Goal: Information Seeking & Learning: Learn about a topic

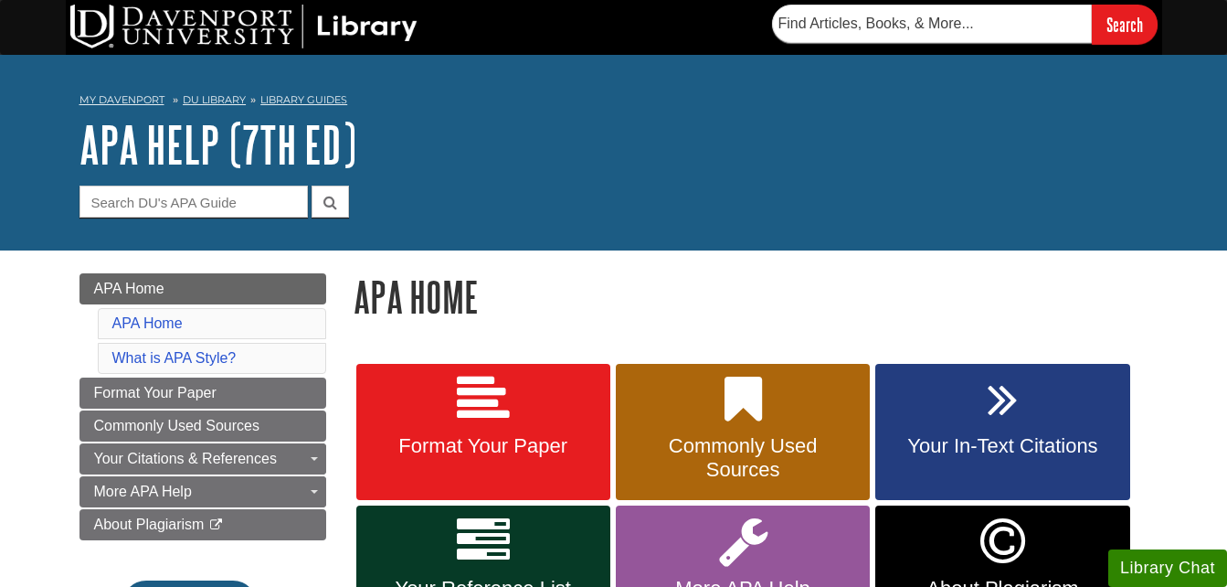
scroll to position [150, 0]
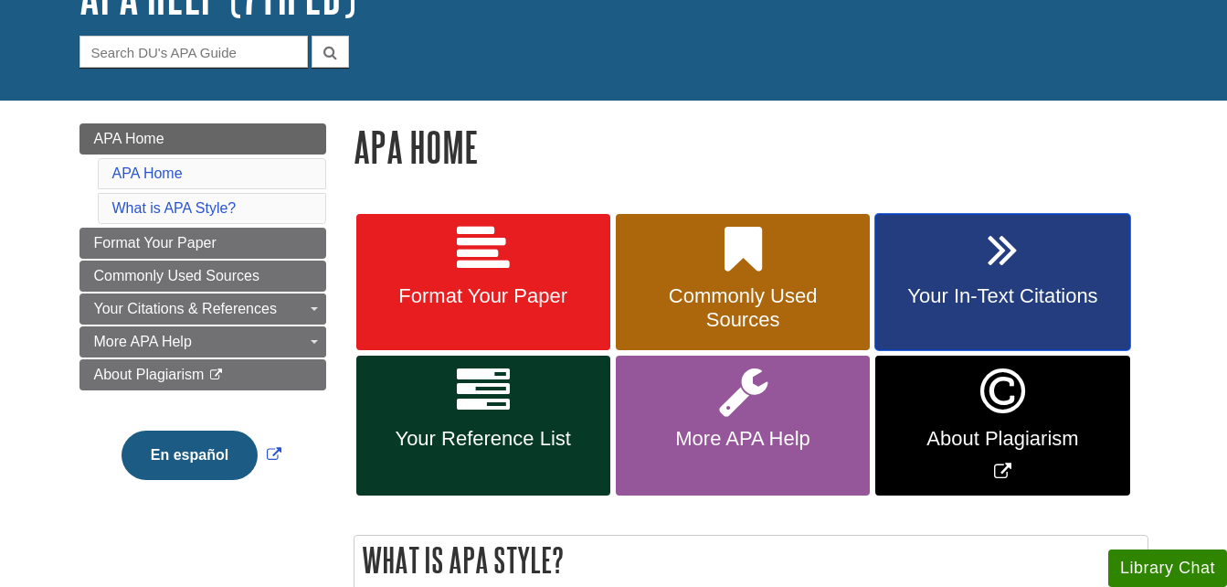
click at [1002, 274] on icon at bounding box center [1003, 249] width 30 height 53
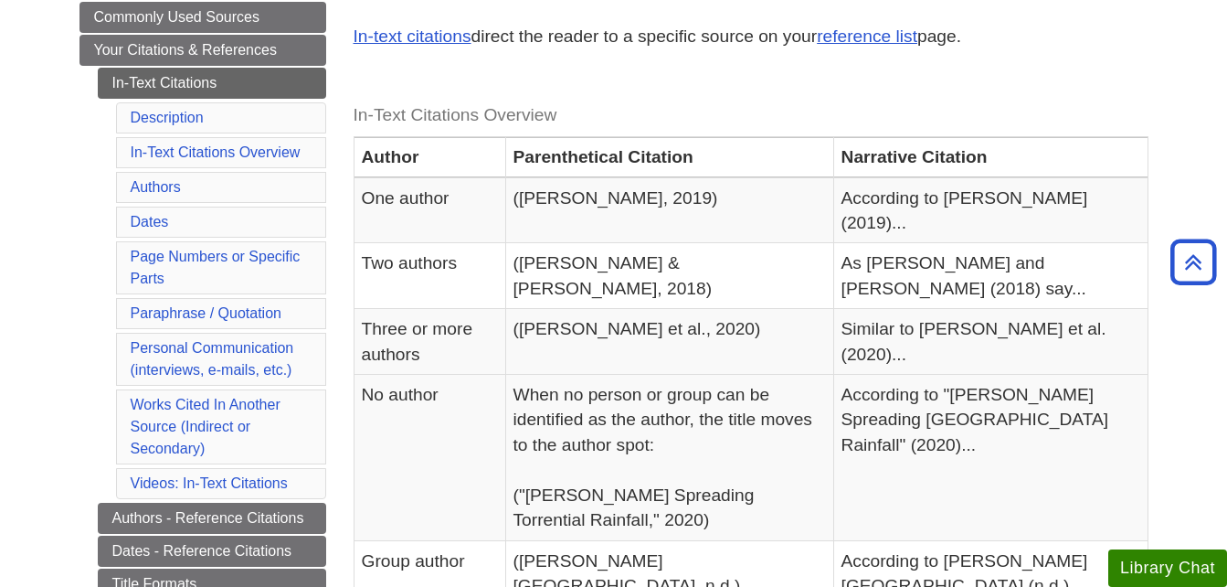
scroll to position [336, 0]
click at [245, 312] on link "Paraphrase / Quotation" at bounding box center [206, 314] width 151 height 16
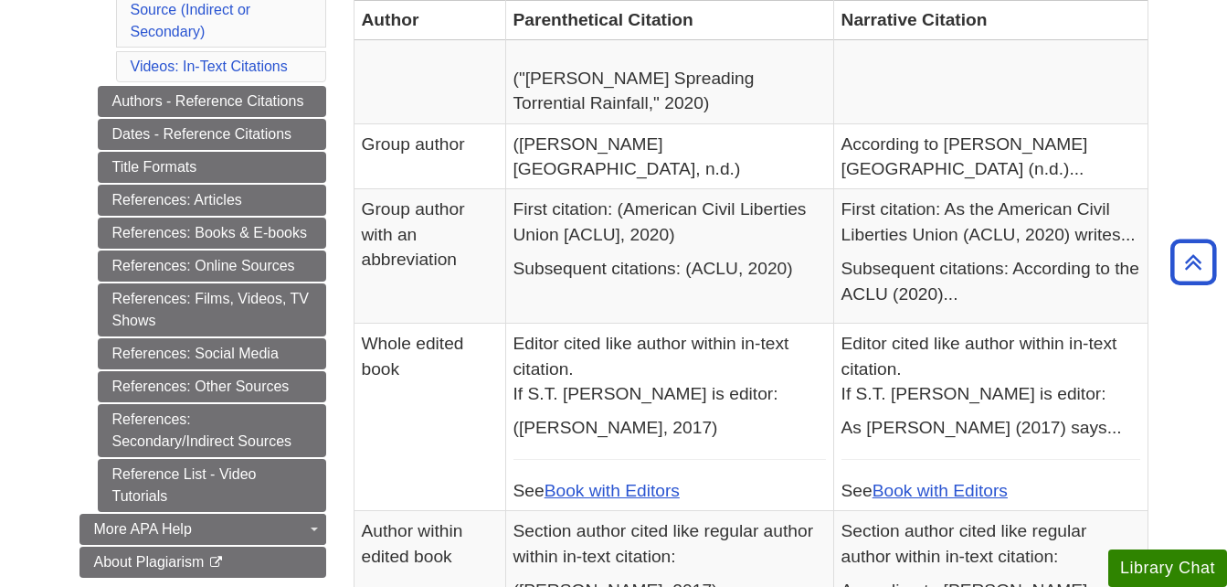
scroll to position [749, 0]
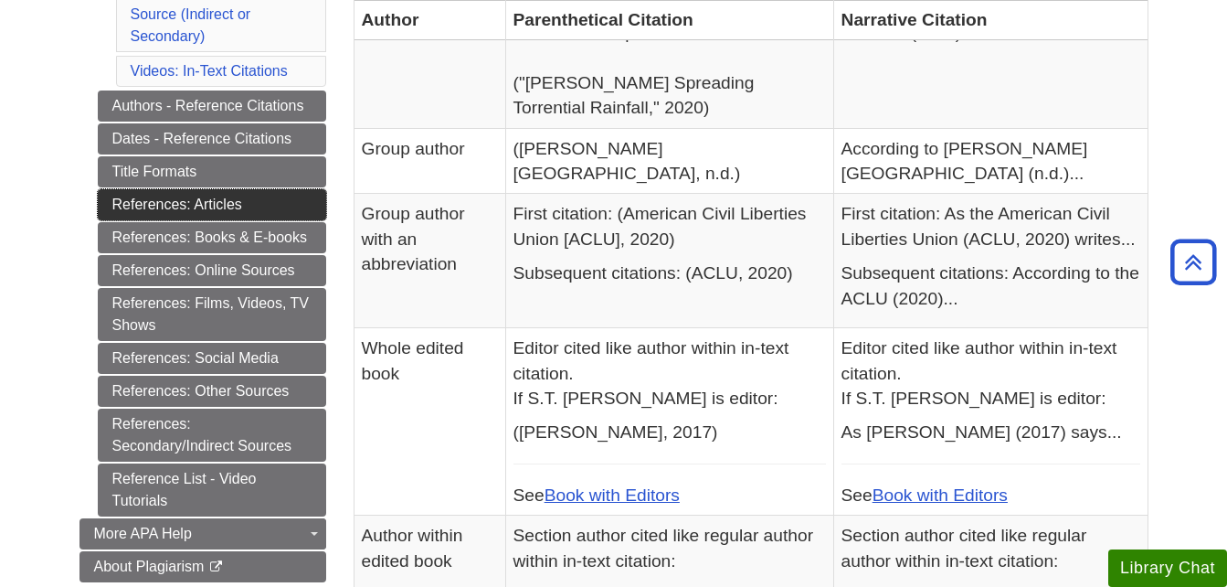
click at [215, 208] on link "References: Articles" at bounding box center [212, 204] width 228 height 31
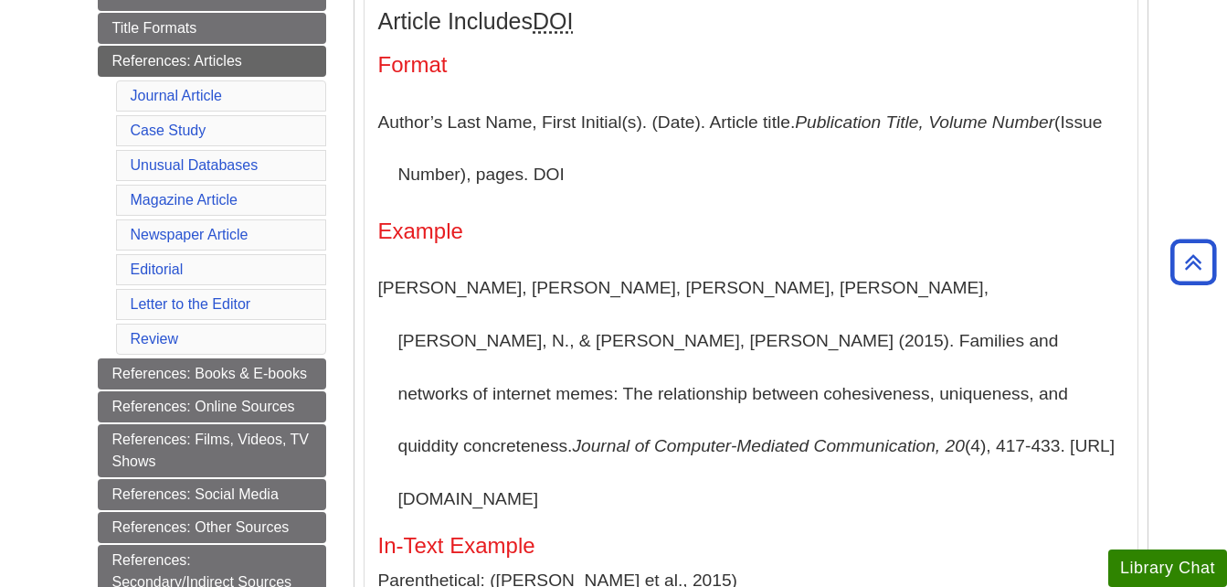
scroll to position [494, 0]
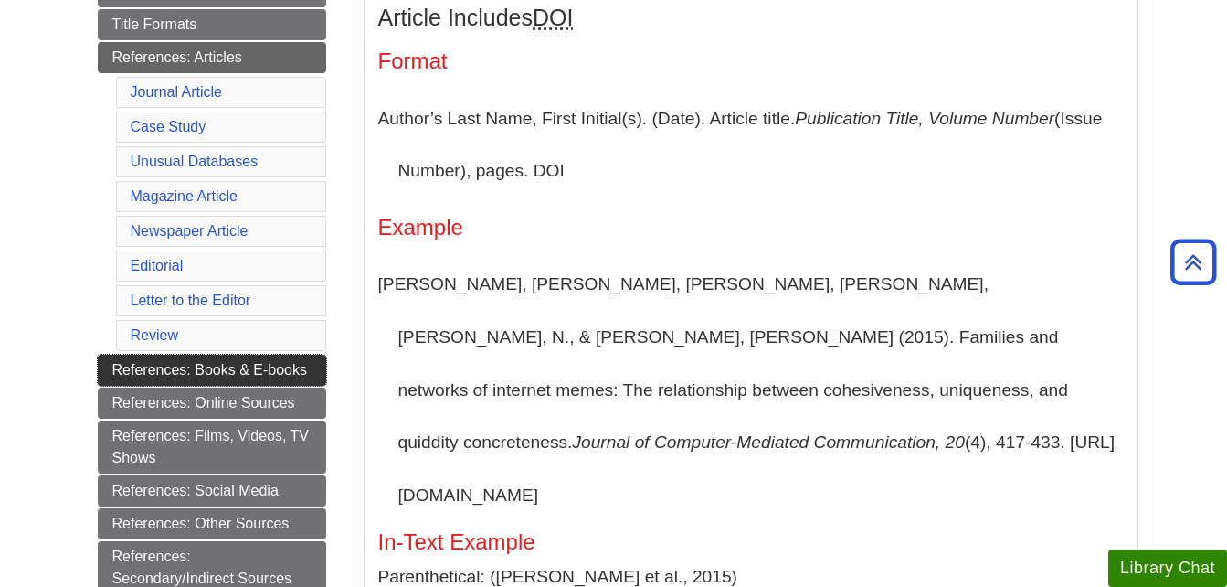
click at [284, 367] on link "References: Books & E-books" at bounding box center [212, 369] width 228 height 31
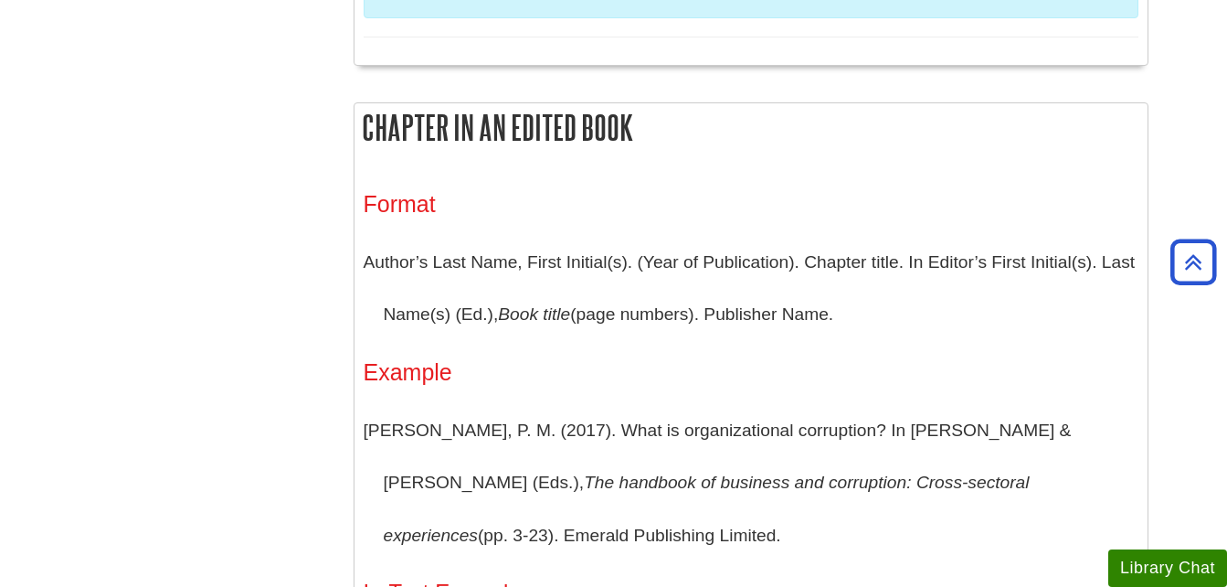
scroll to position [2168, 0]
drag, startPoint x: 366, startPoint y: 420, endPoint x: 570, endPoint y: 525, distance: 229.2
click at [570, 525] on p "[PERSON_NAME], P. M. (2017). What is organizational corruption? In [PERSON_NAME…" at bounding box center [751, 482] width 775 height 158
copy p "[PERSON_NAME], P. M. (2017). What is organizational corruption? In [PERSON_NAME…"
click at [926, 343] on div "Format Author’s Last Name, First Initial(s). (Year of Publication). Chapter tit…" at bounding box center [751, 478] width 775 height 577
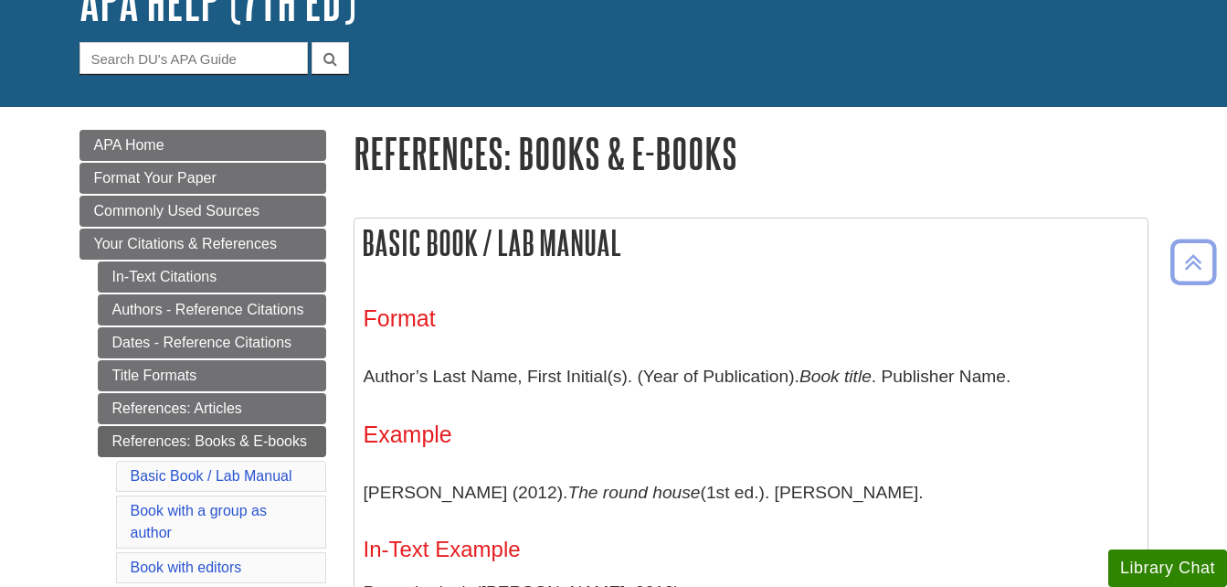
scroll to position [143, 0]
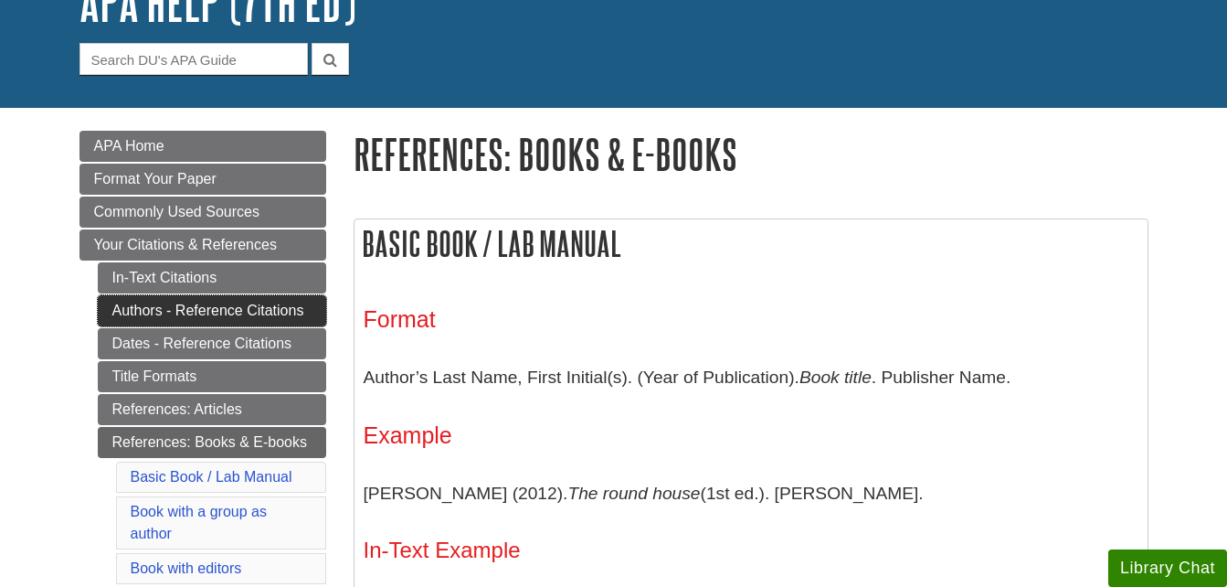
click at [261, 312] on link "Authors - Reference Citations" at bounding box center [212, 310] width 228 height 31
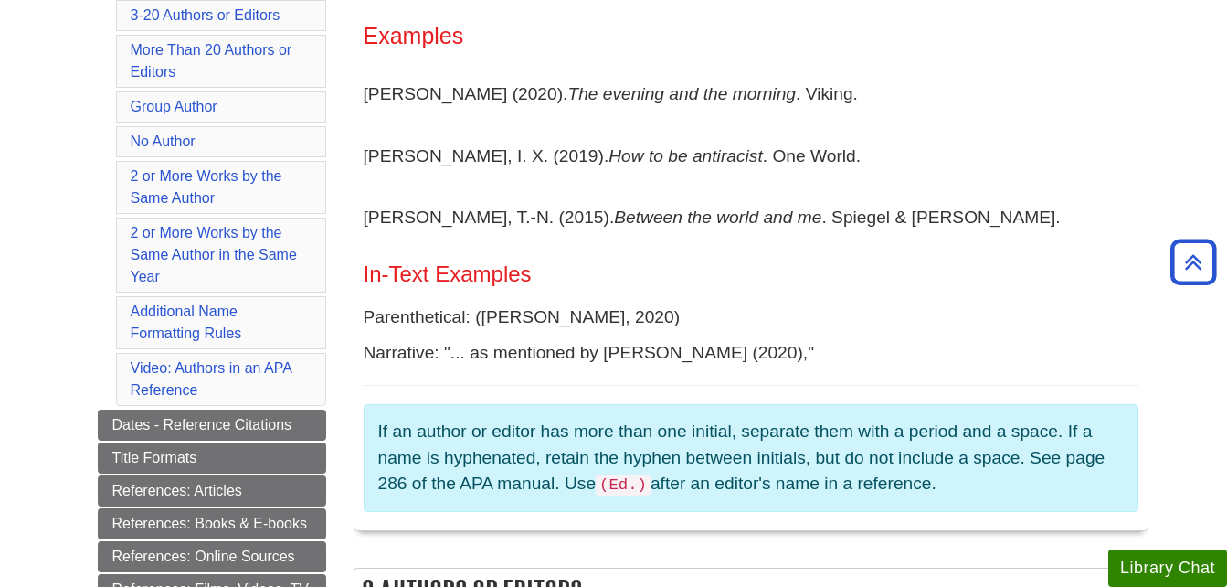
scroll to position [543, 0]
click at [708, 511] on aside "If an author or editor has more than one initial, separate them with a period a…" at bounding box center [751, 457] width 775 height 109
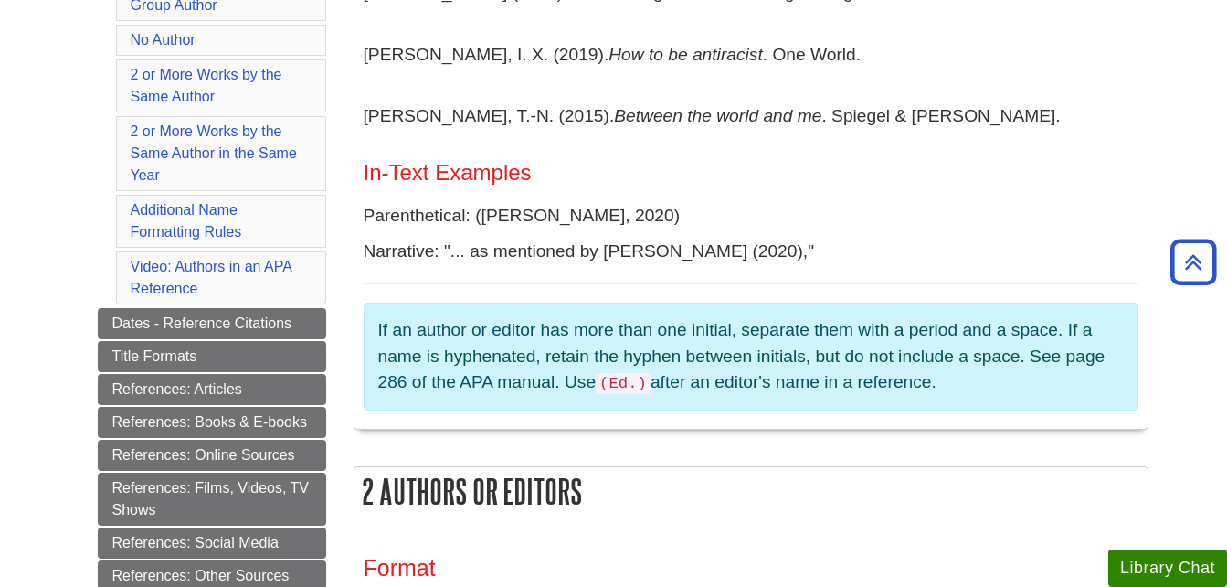
scroll to position [644, 0]
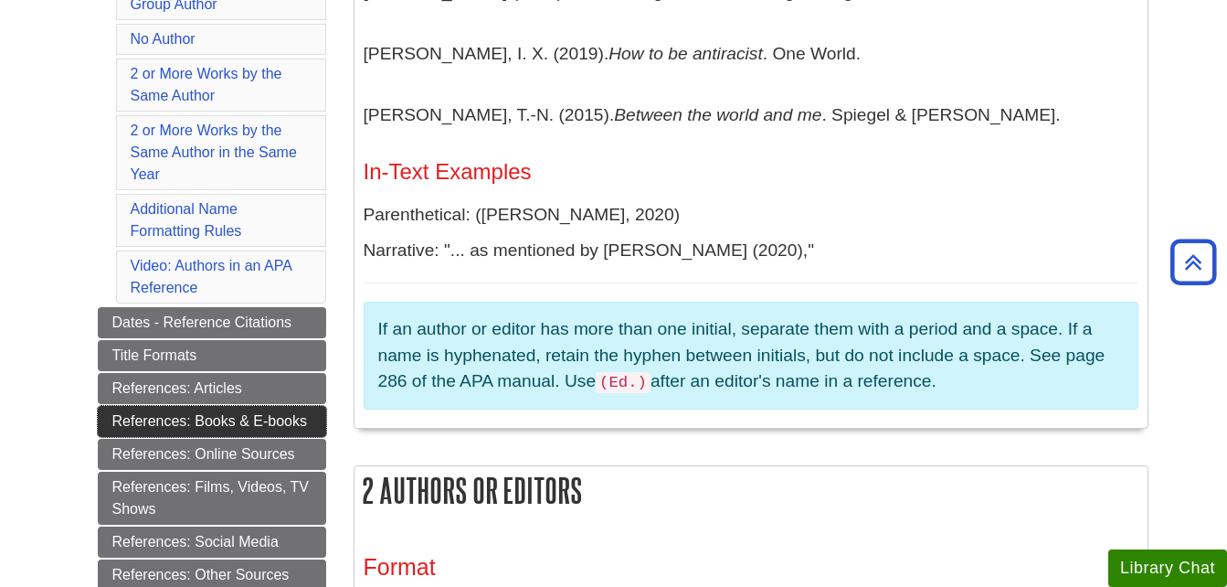
click at [138, 414] on link "References: Books & E-books" at bounding box center [212, 421] width 228 height 31
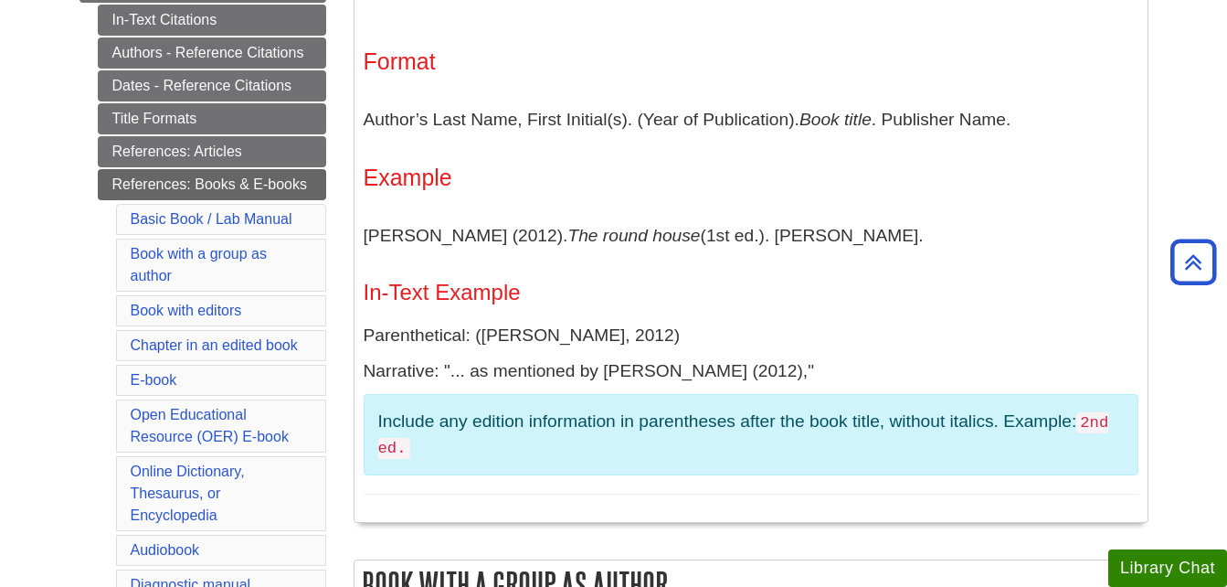
scroll to position [399, 0]
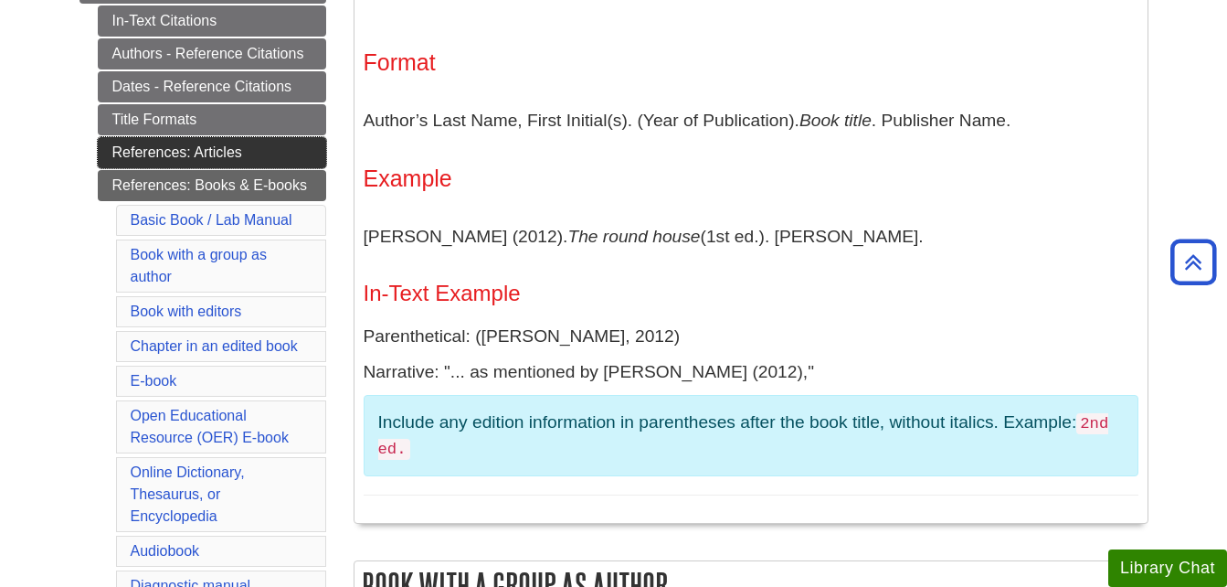
click at [220, 148] on link "References: Articles" at bounding box center [212, 152] width 228 height 31
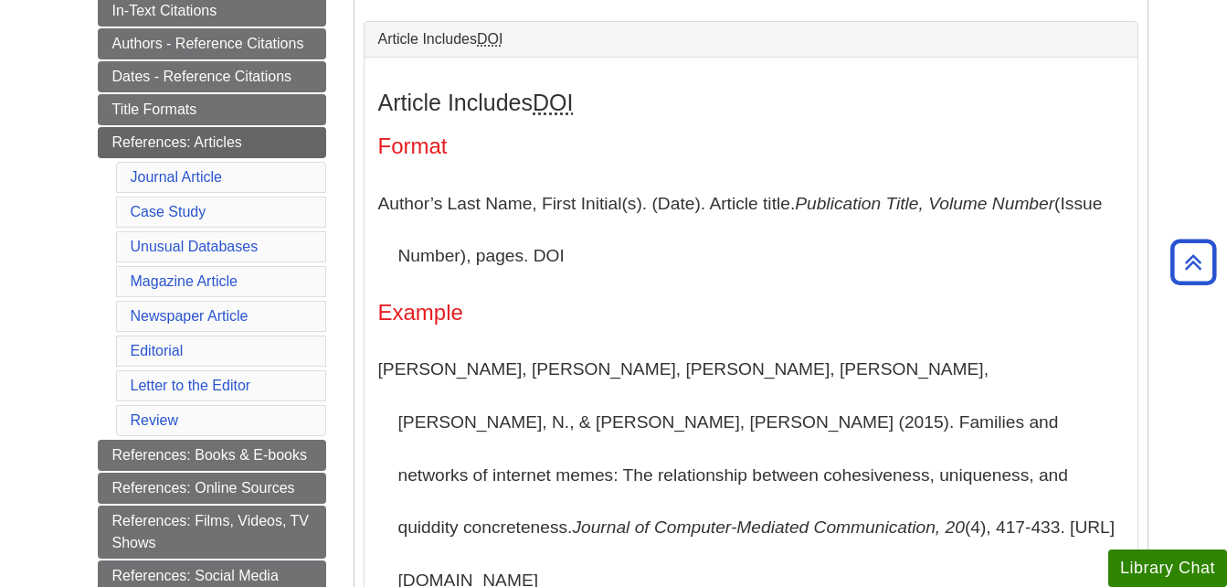
scroll to position [420, 0]
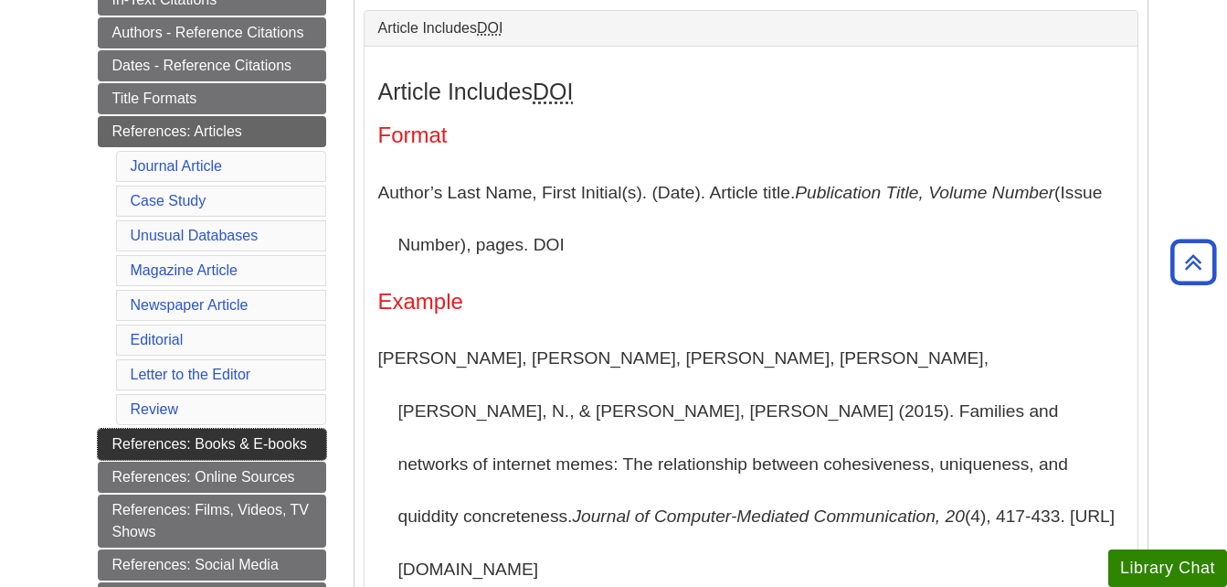
click at [240, 440] on link "References: Books & E-books" at bounding box center [212, 443] width 228 height 31
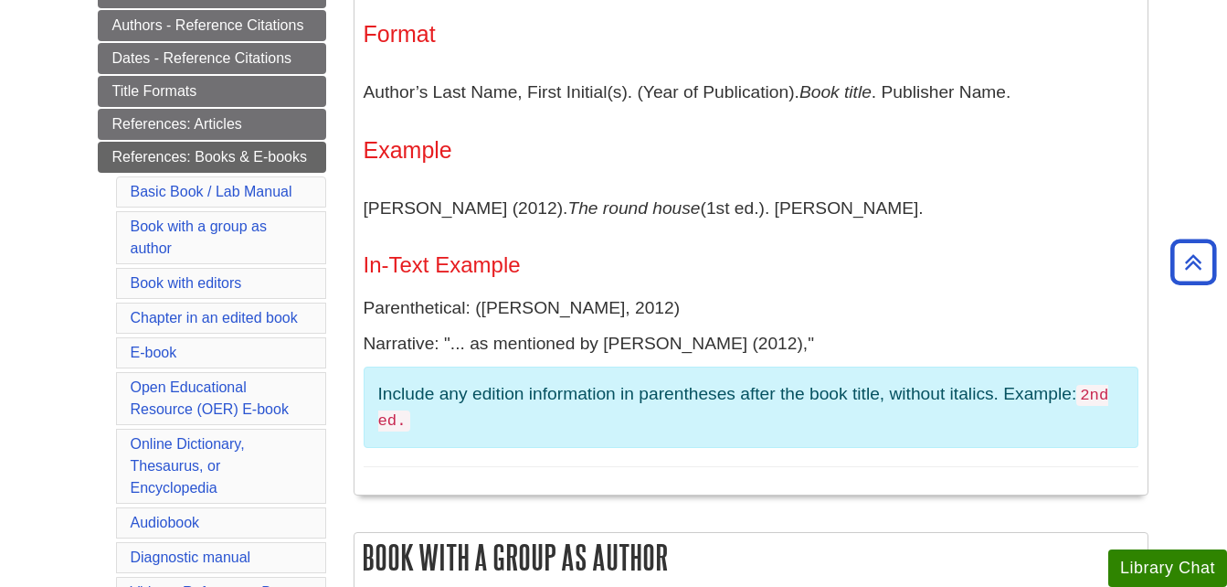
scroll to position [427, 0]
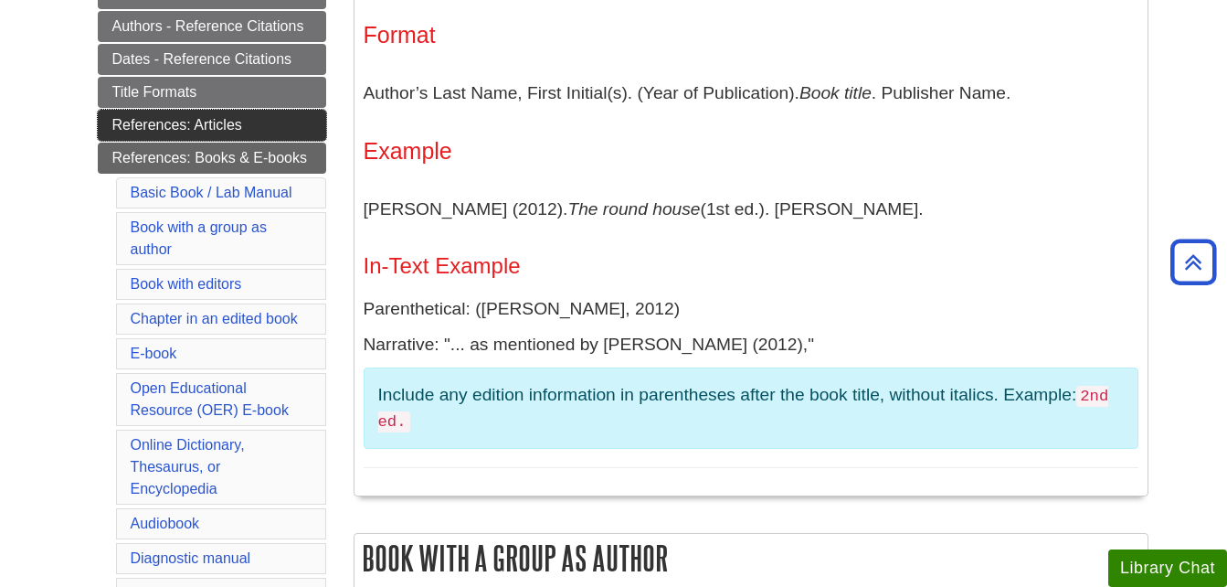
click at [153, 122] on link "References: Articles" at bounding box center [212, 125] width 228 height 31
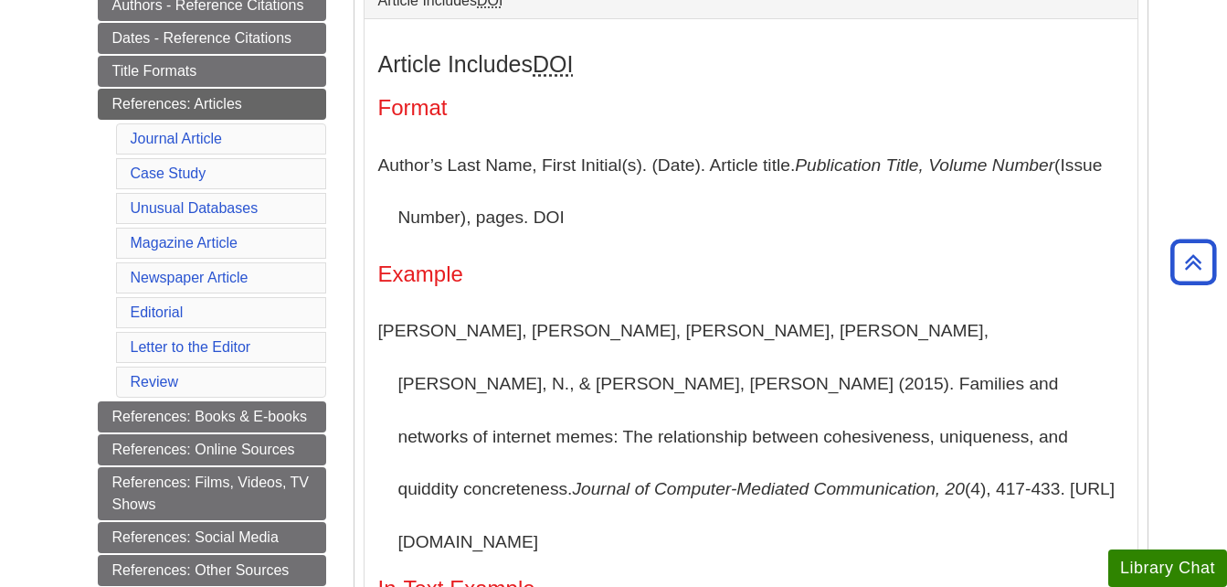
scroll to position [451, 0]
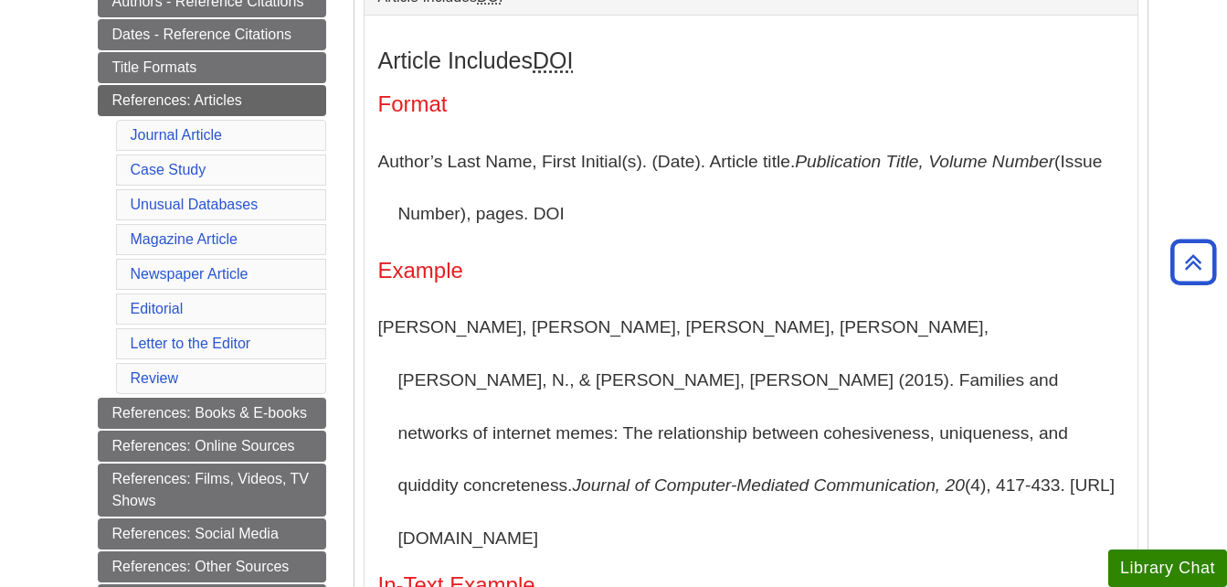
drag, startPoint x: 379, startPoint y: 323, endPoint x: 706, endPoint y: 481, distance: 362.9
click at [706, 481] on p "[PERSON_NAME], [PERSON_NAME], [PERSON_NAME], [PERSON_NAME], [PERSON_NAME], N., …" at bounding box center [751, 432] width 746 height 263
copy p "[PERSON_NAME], [PERSON_NAME], [PERSON_NAME], [PERSON_NAME], [PERSON_NAME], N., …"
click at [846, 573] on h5 "In-Text Example" at bounding box center [751, 585] width 746 height 24
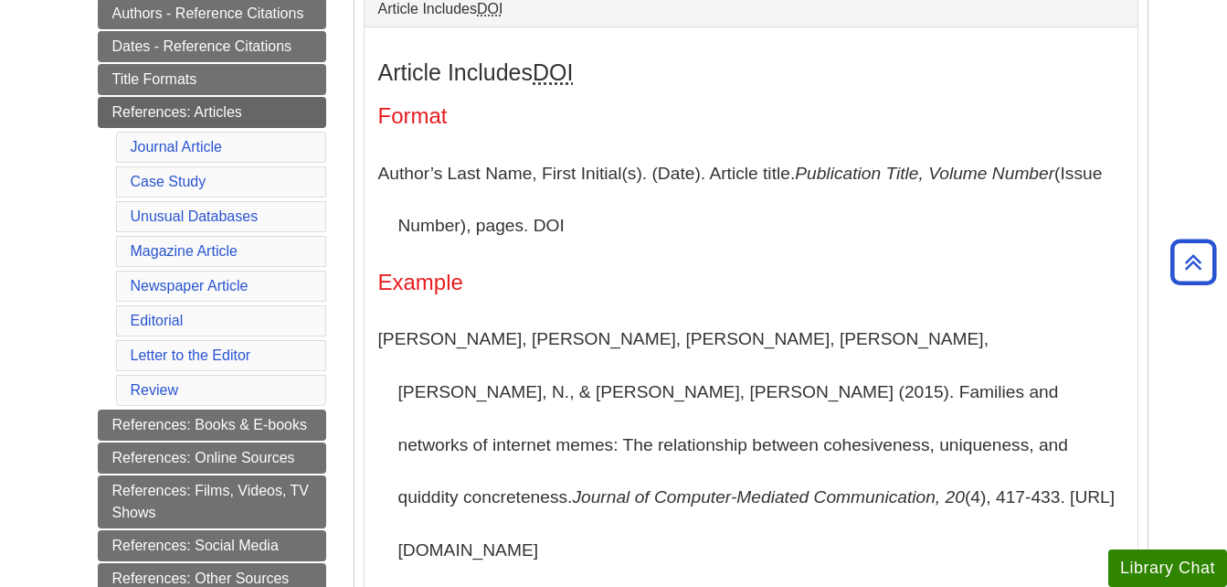
scroll to position [439, 0]
click at [168, 140] on link "Journal Article" at bounding box center [177, 148] width 92 height 16
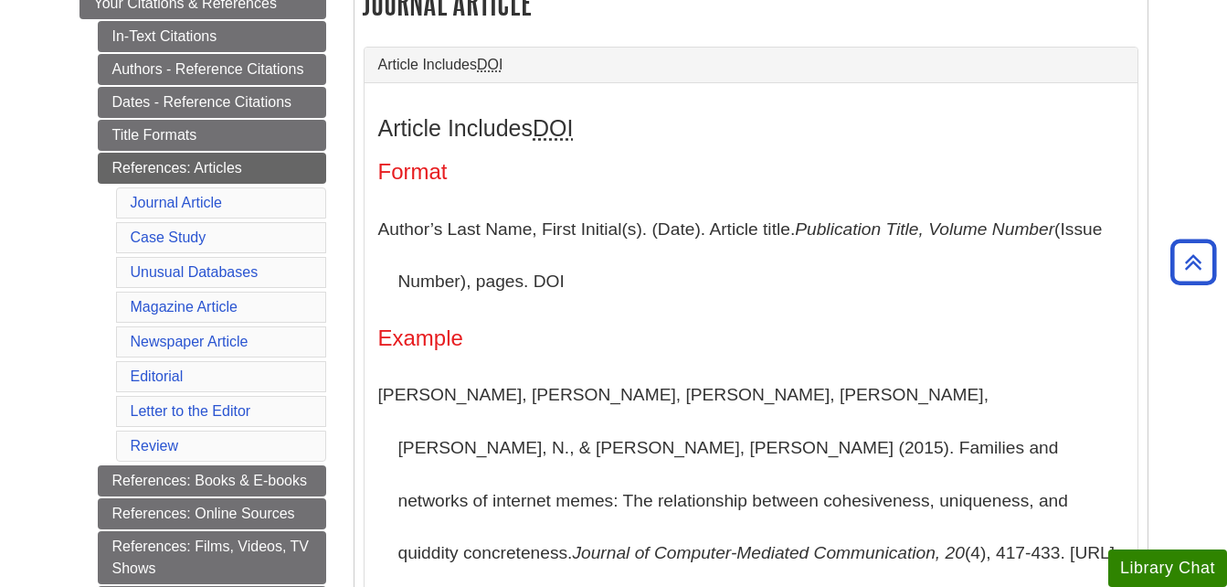
scroll to position [385, 0]
click at [211, 308] on link "Magazine Article" at bounding box center [184, 306] width 107 height 16
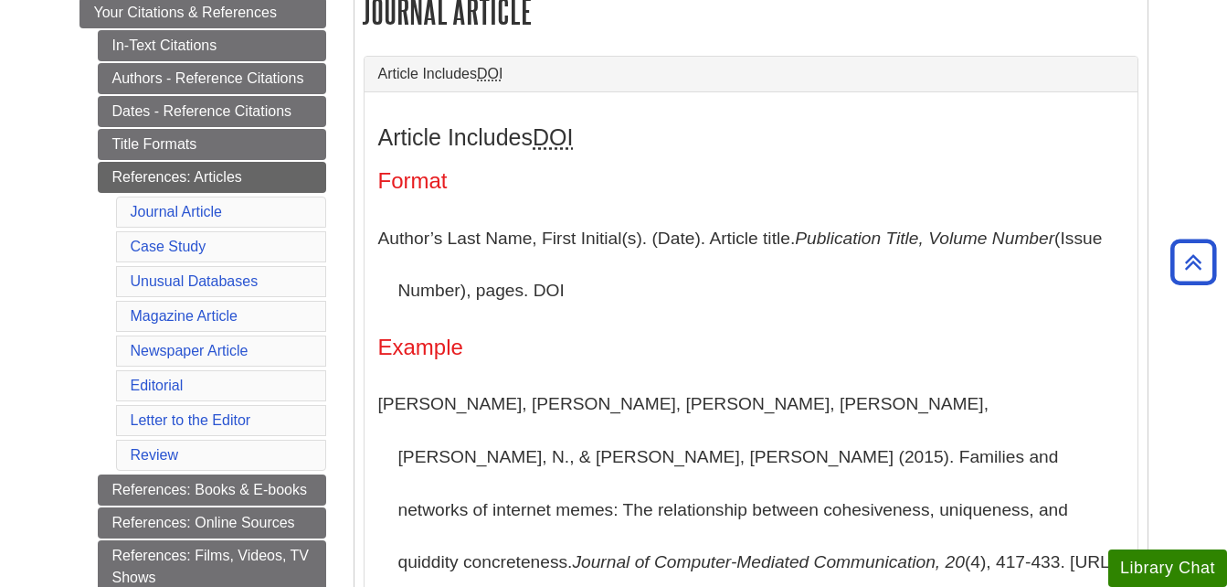
scroll to position [382, 0]
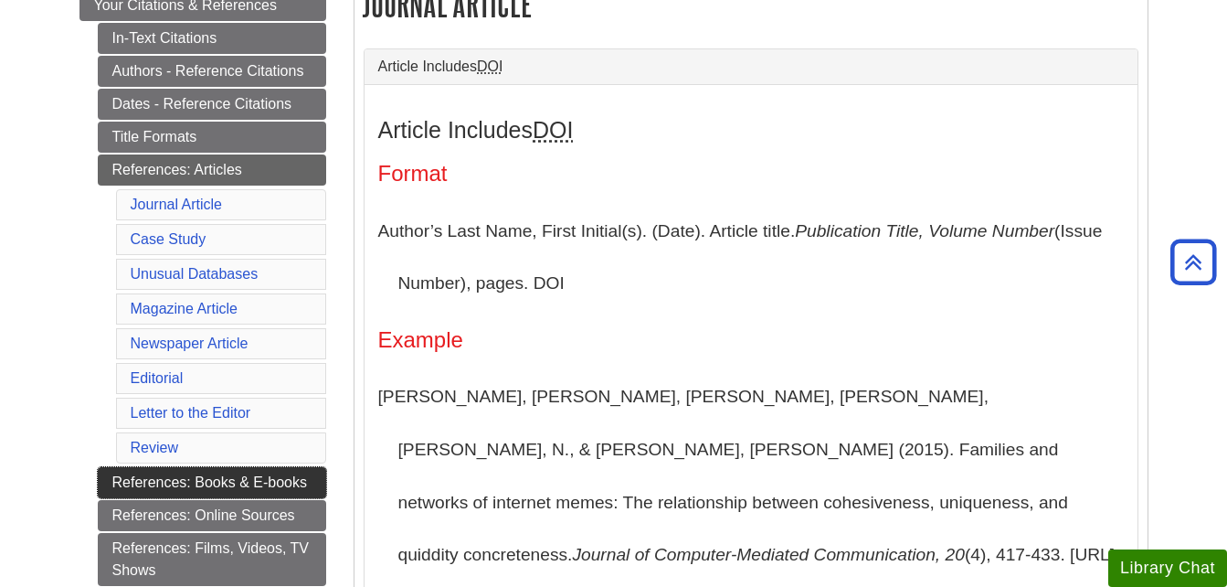
click at [241, 471] on link "References: Books & E-books" at bounding box center [212, 482] width 228 height 31
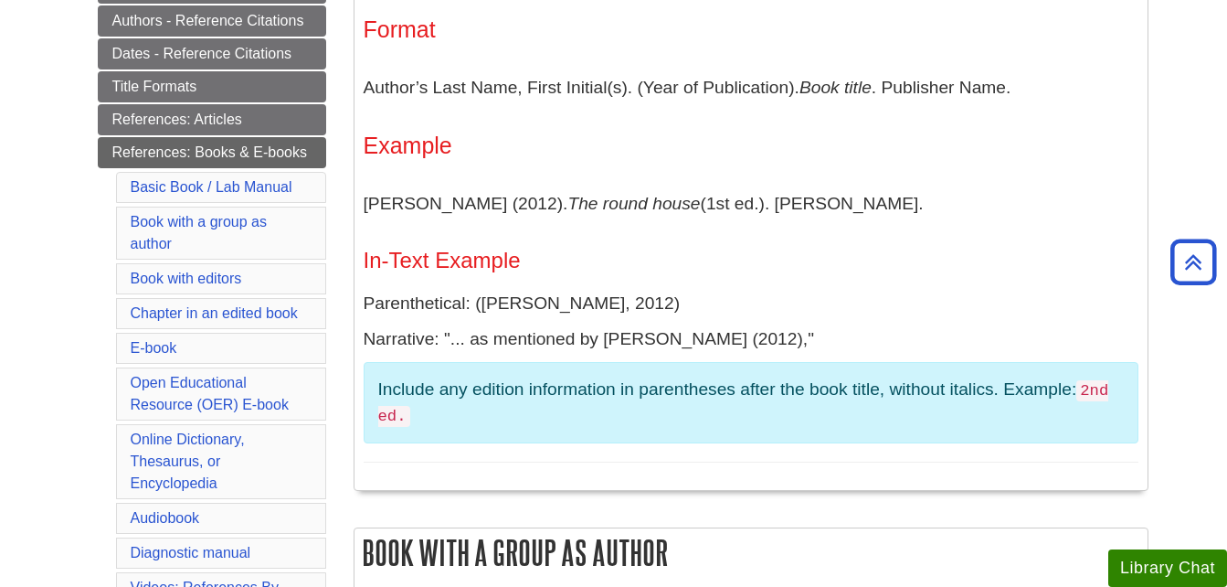
scroll to position [368, 0]
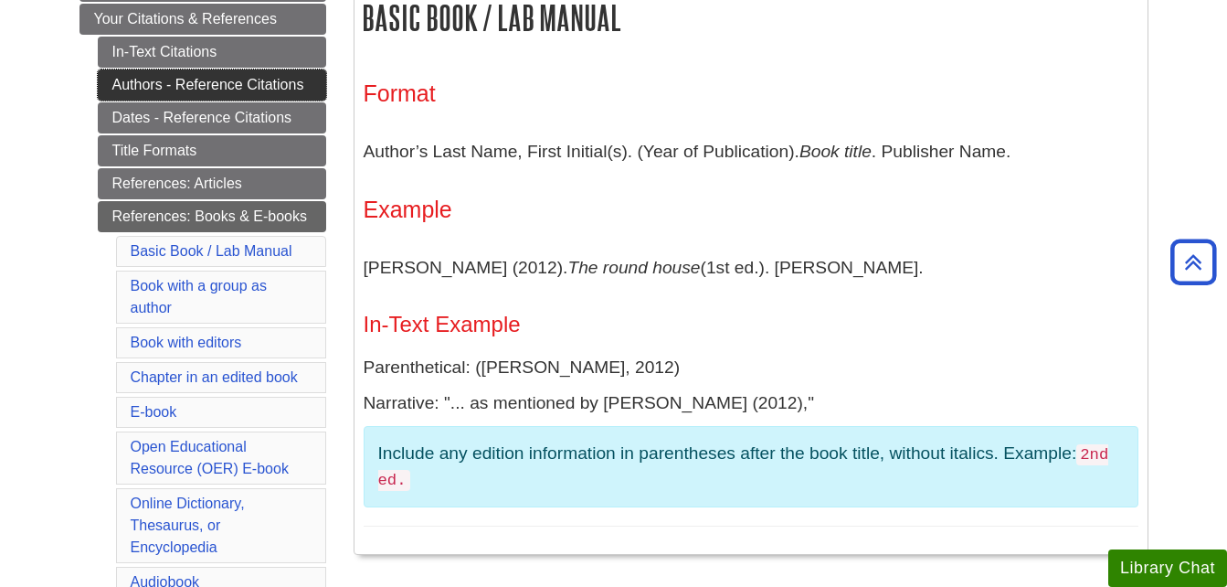
click at [231, 94] on link "Authors - Reference Citations" at bounding box center [212, 84] width 228 height 31
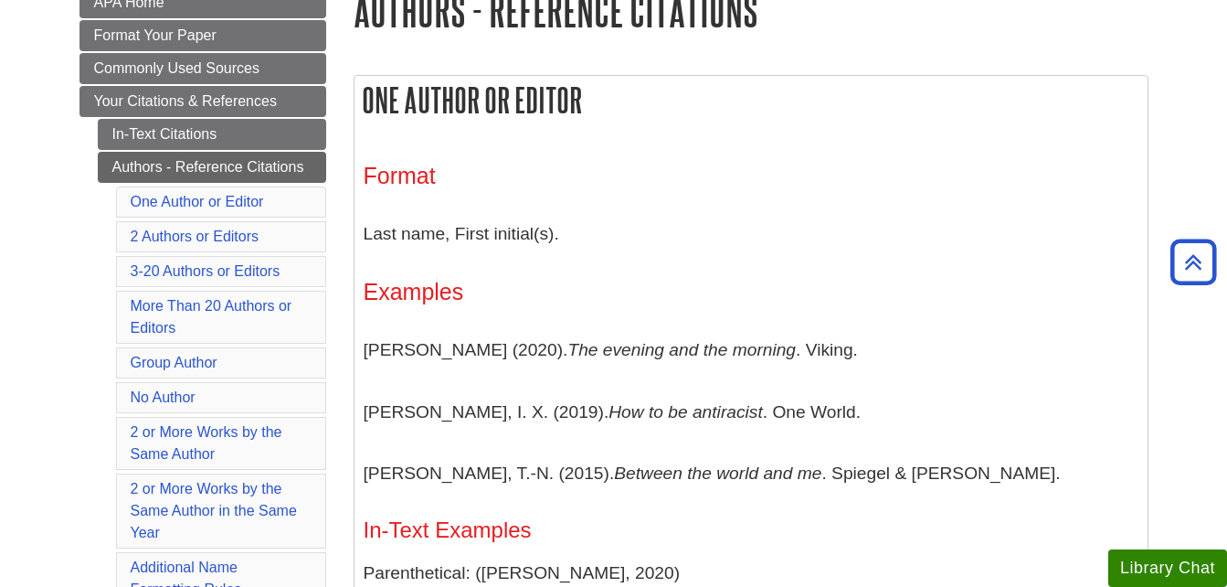
scroll to position [282, 0]
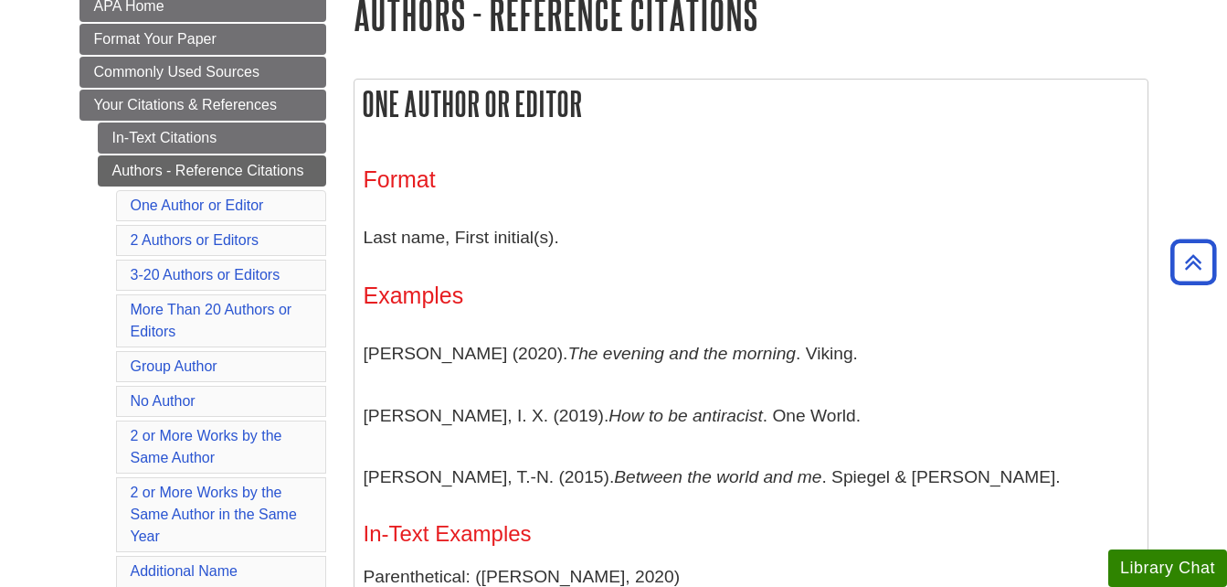
click at [781, 293] on h3 "Examples" at bounding box center [751, 295] width 775 height 26
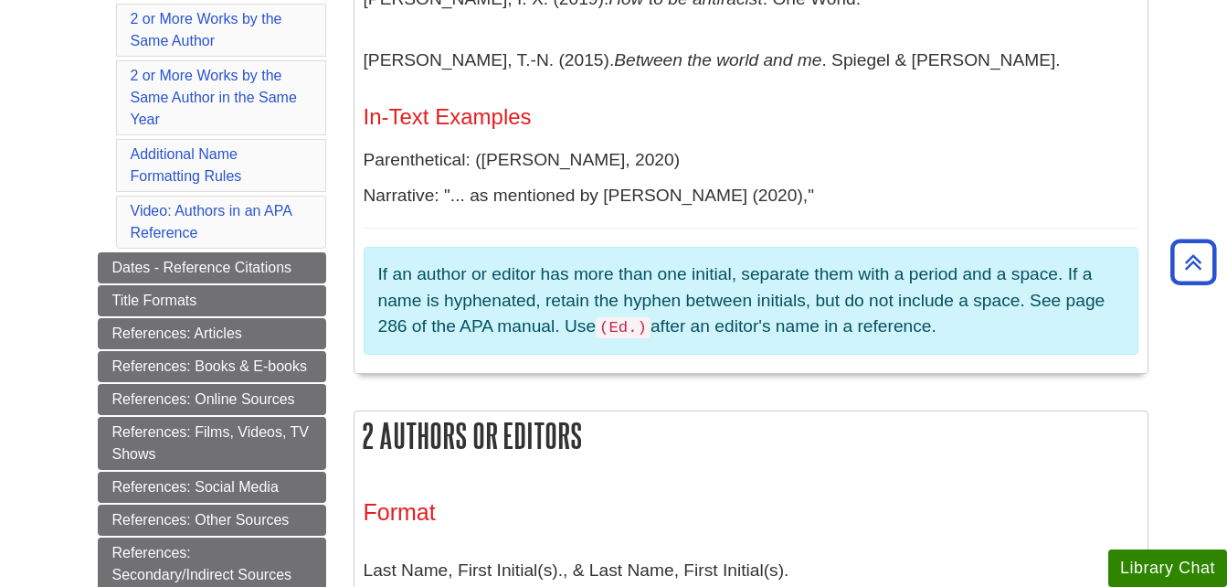
scroll to position [700, 0]
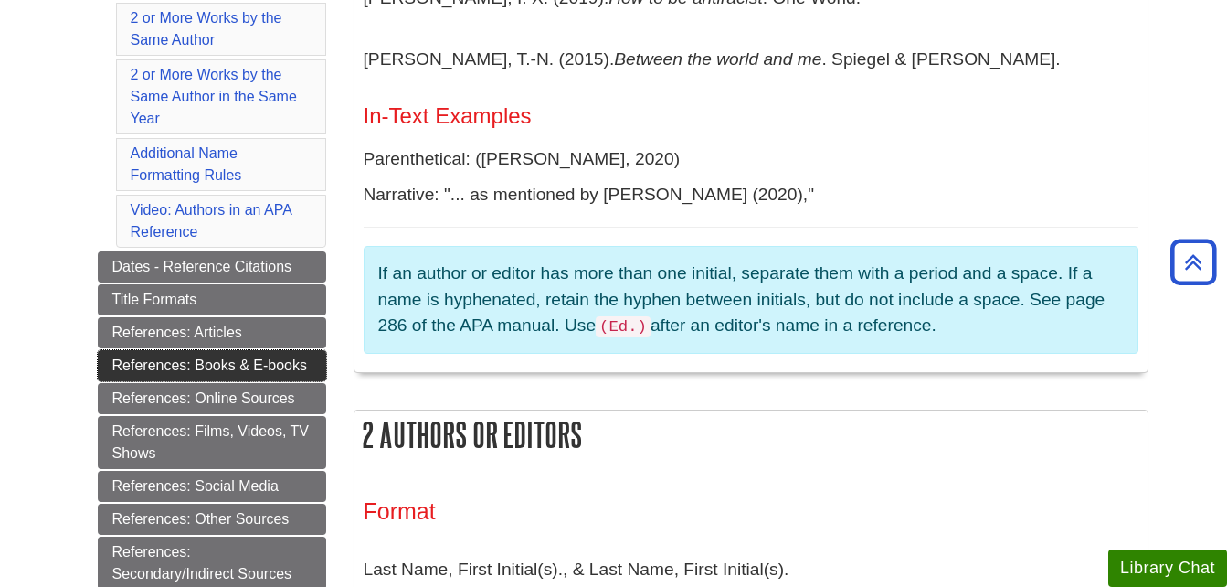
click at [122, 362] on link "References: Books & E-books" at bounding box center [212, 365] width 228 height 31
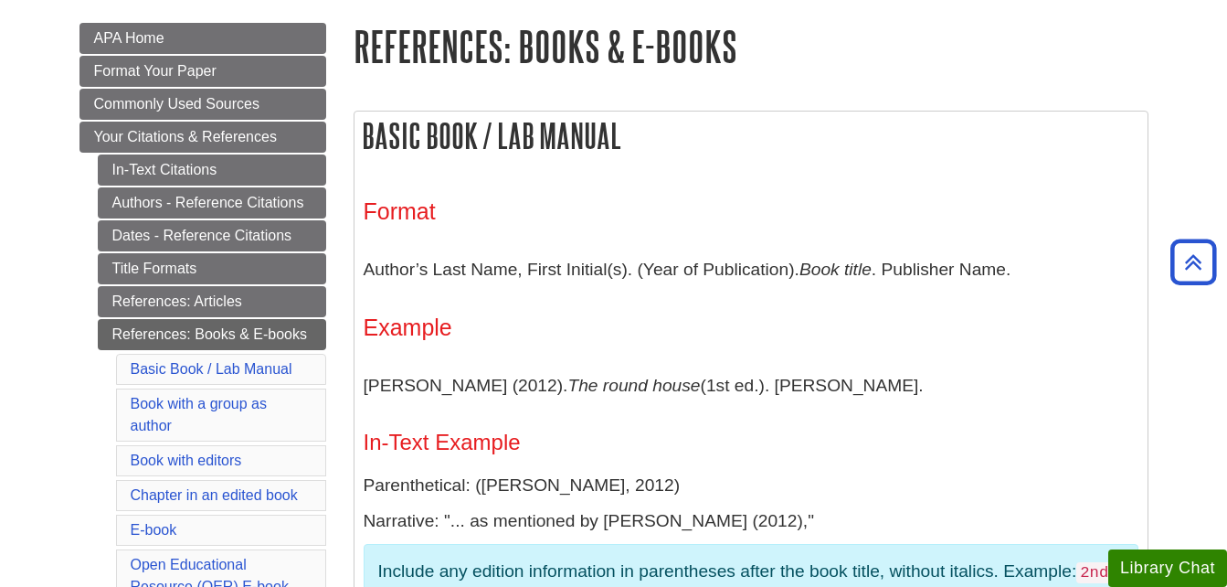
scroll to position [240, 0]
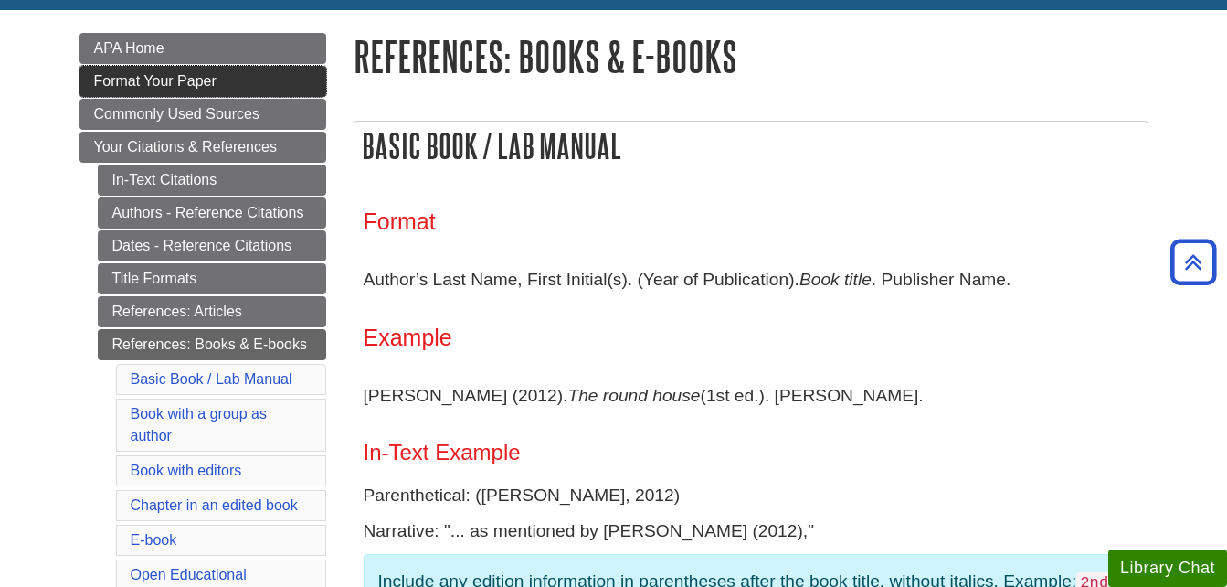
click at [201, 89] on link "Format Your Paper" at bounding box center [202, 81] width 247 height 31
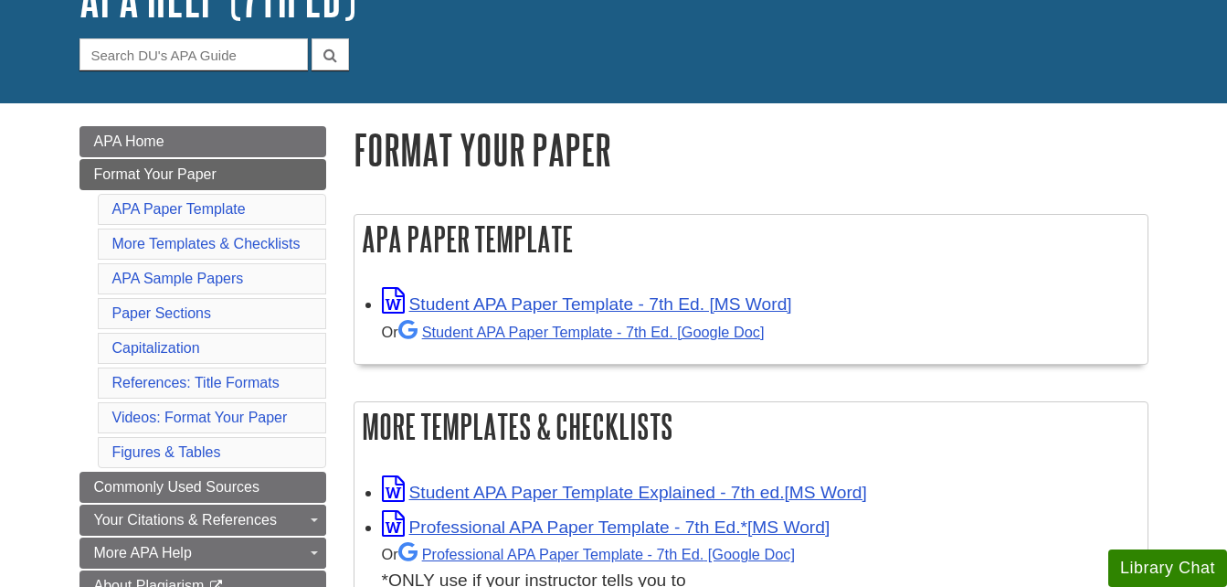
scroll to position [151, 0]
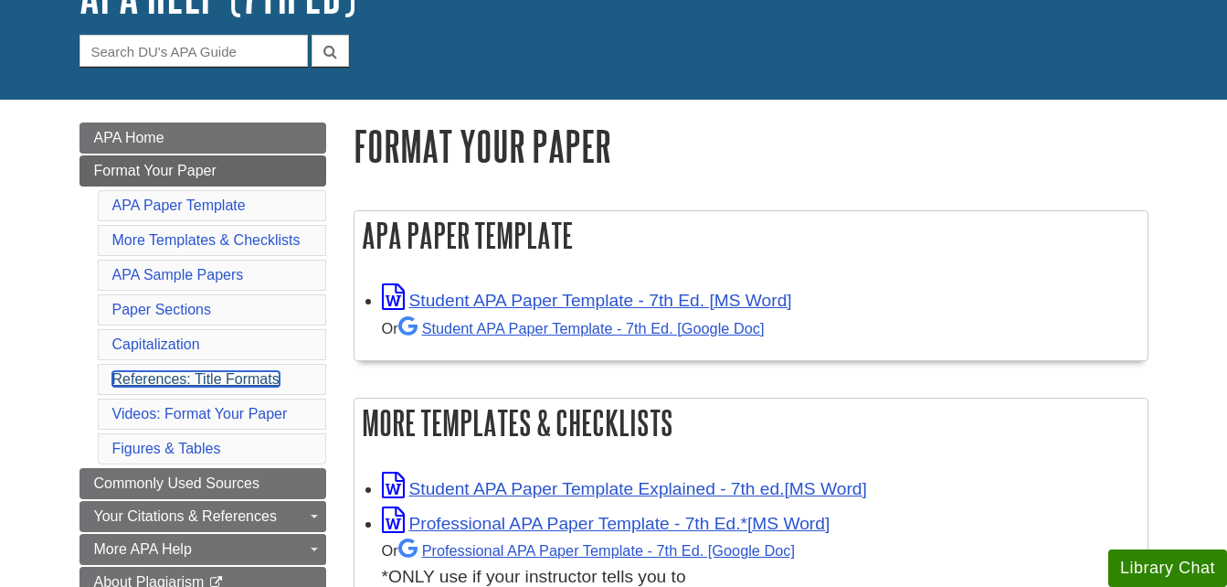
click at [251, 380] on link "References: Title Formats" at bounding box center [195, 379] width 167 height 16
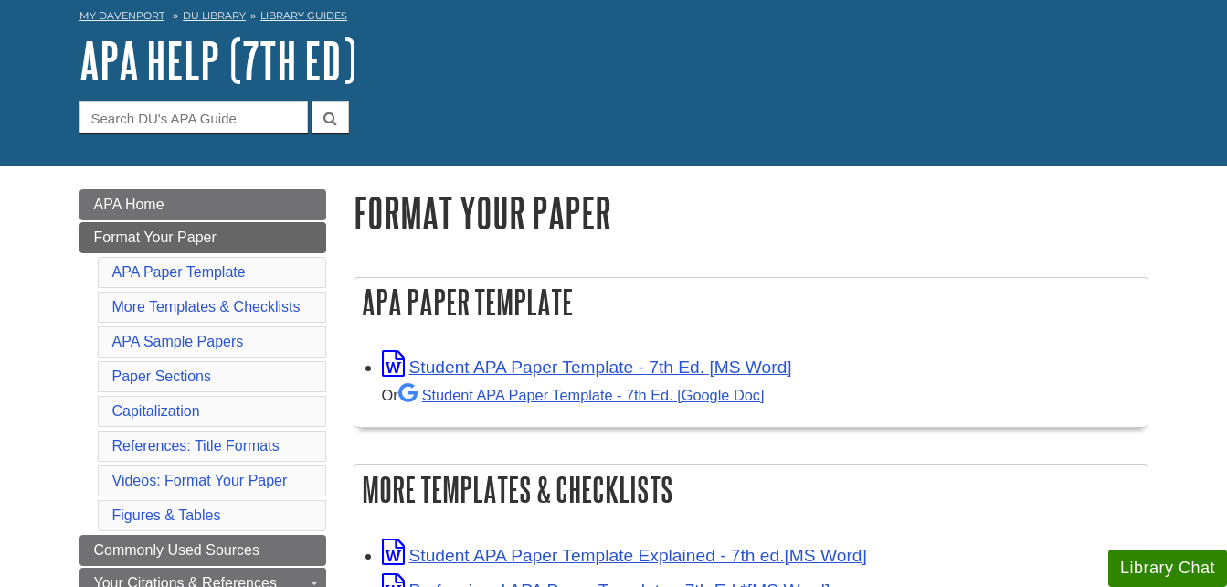
scroll to position [85, 0]
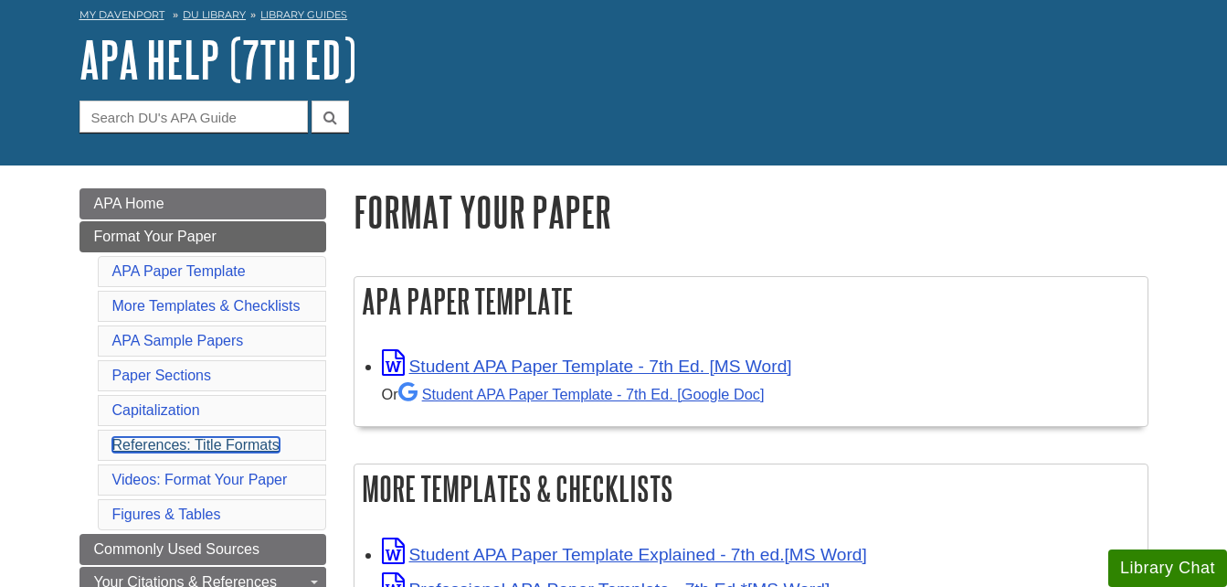
click at [233, 445] on link "References: Title Formats" at bounding box center [195, 445] width 167 height 16
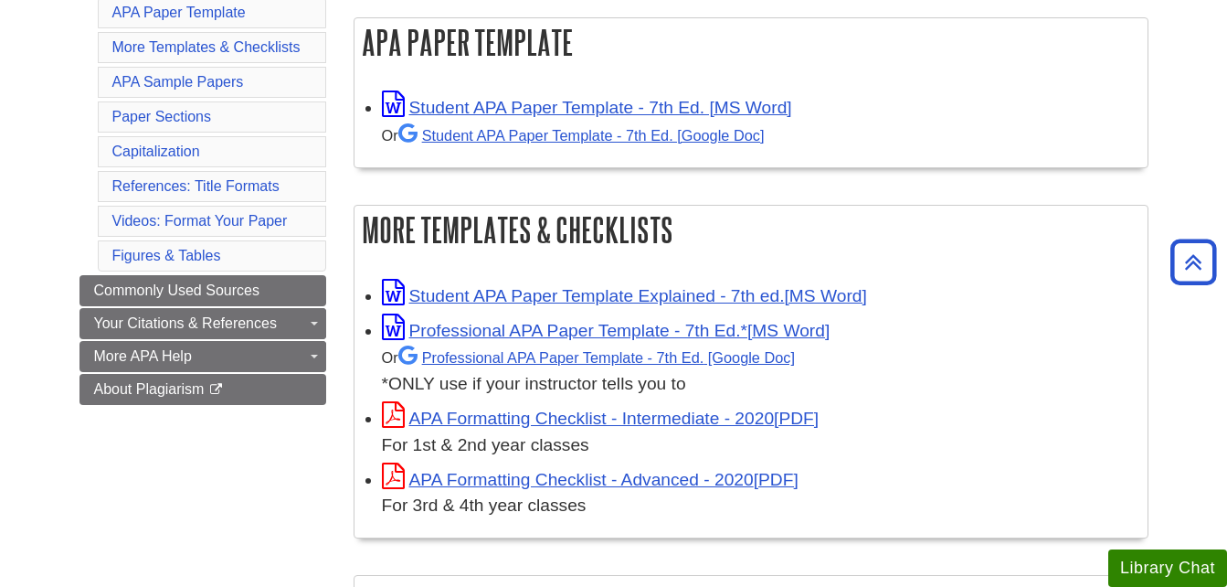
scroll to position [259, 0]
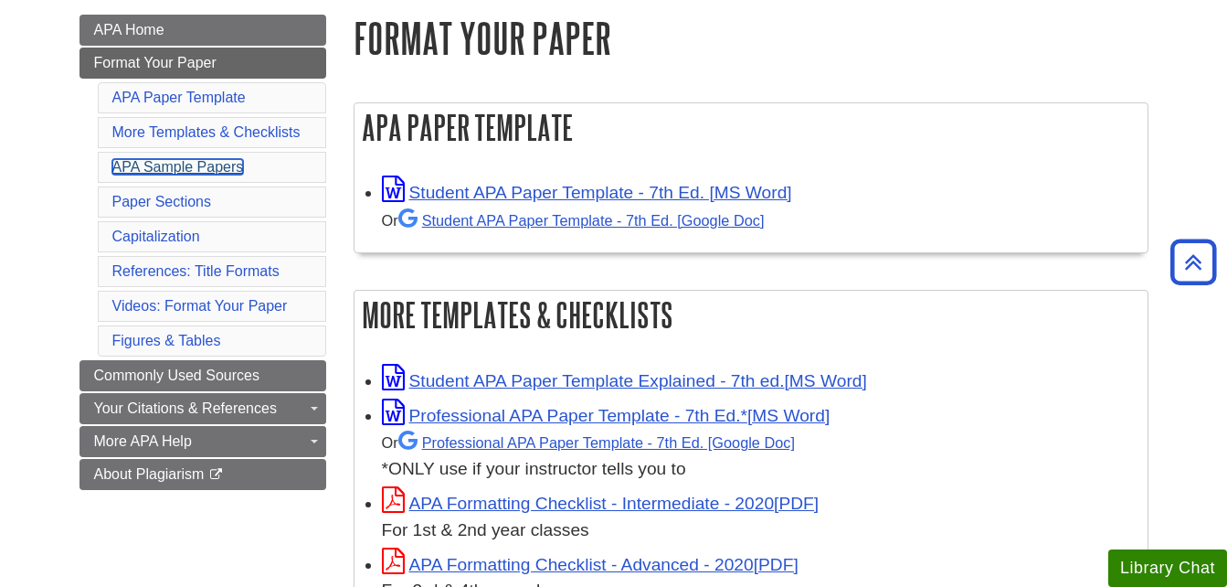
click at [175, 164] on link "APA Sample Papers" at bounding box center [178, 167] width 132 height 16
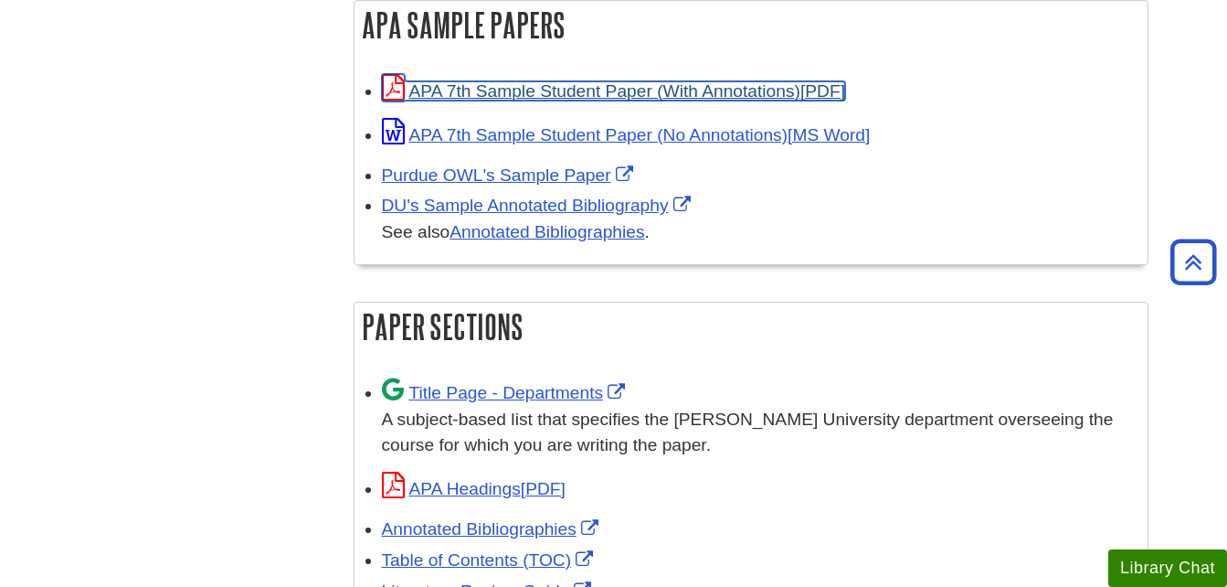
click at [702, 92] on link "APA 7th Sample Student Paper (With Annotations)" at bounding box center [613, 90] width 463 height 19
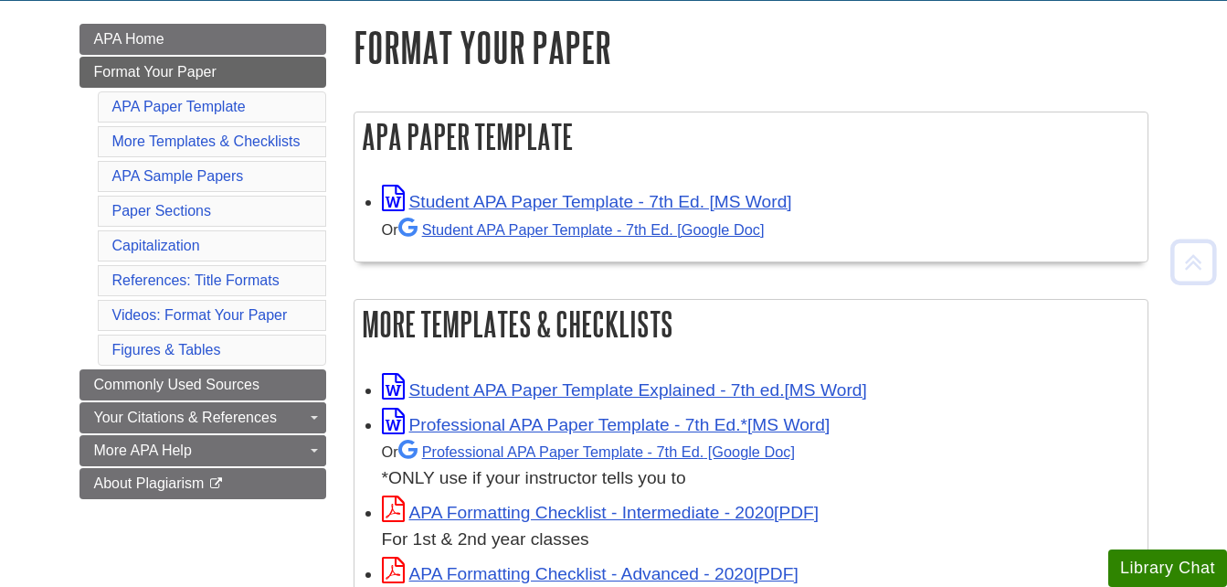
scroll to position [252, 0]
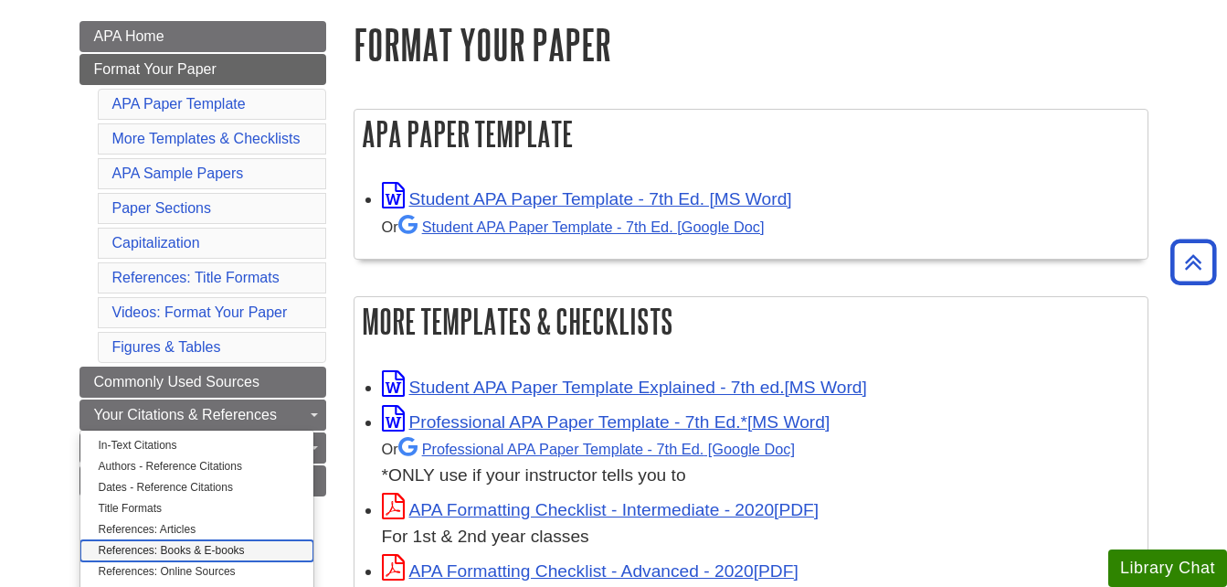
click at [198, 552] on link "References: Books & E-books" at bounding box center [196, 550] width 233 height 21
